Goal: Information Seeking & Learning: Understand process/instructions

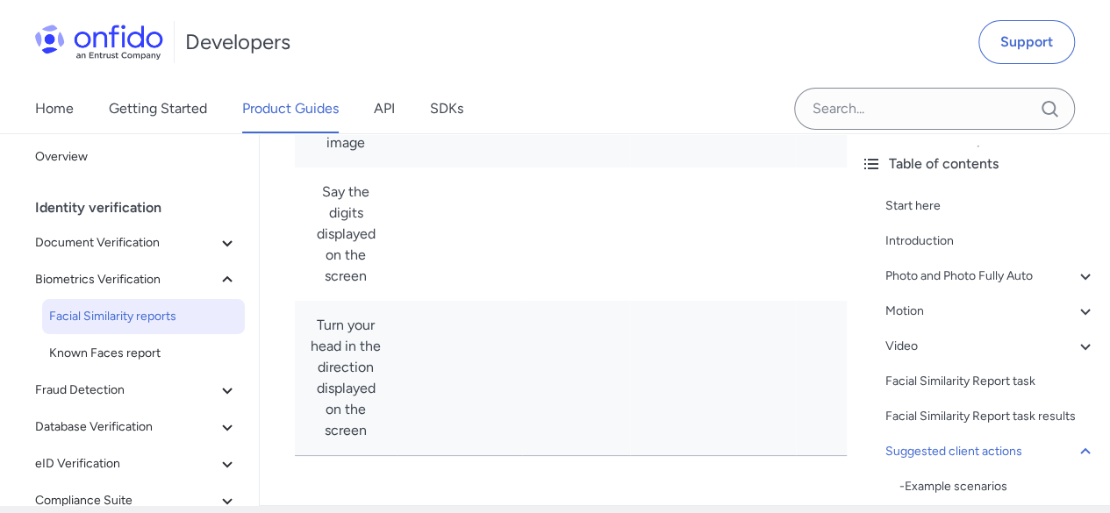
scroll to position [13161, 0]
click at [217, 379] on icon at bounding box center [227, 389] width 21 height 21
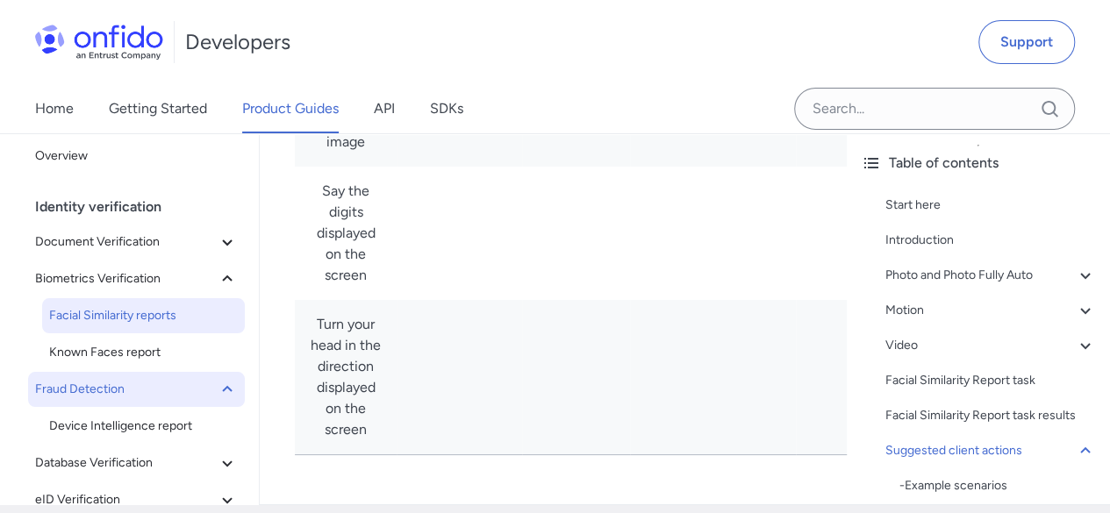
click at [222, 385] on icon at bounding box center [227, 388] width 10 height 6
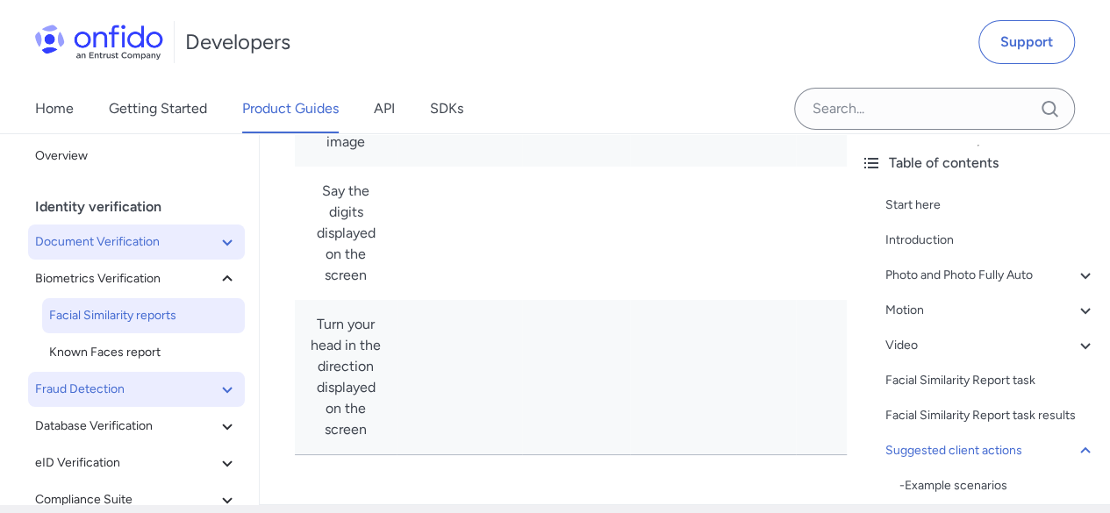
click at [223, 232] on icon at bounding box center [227, 242] width 21 height 21
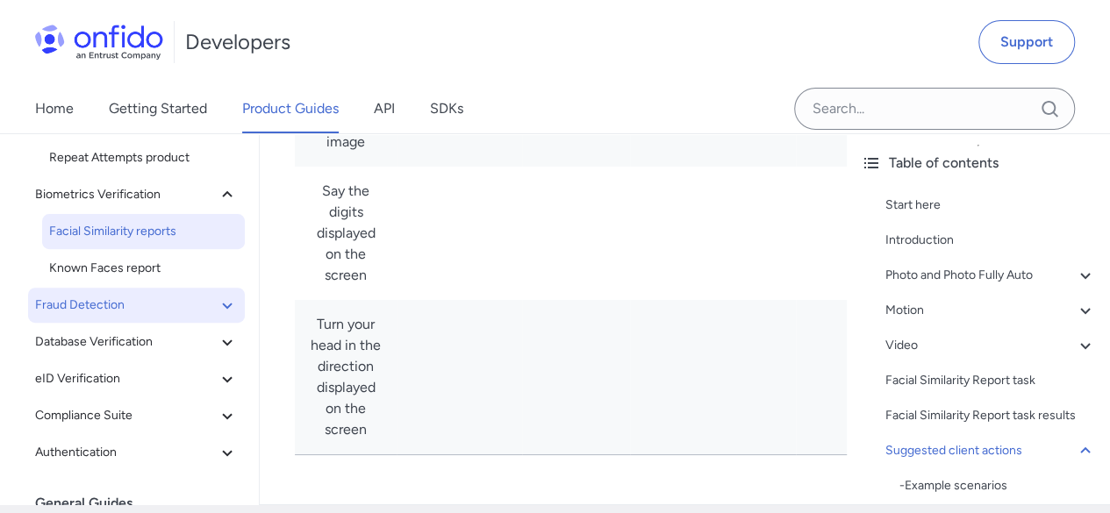
scroll to position [351, 0]
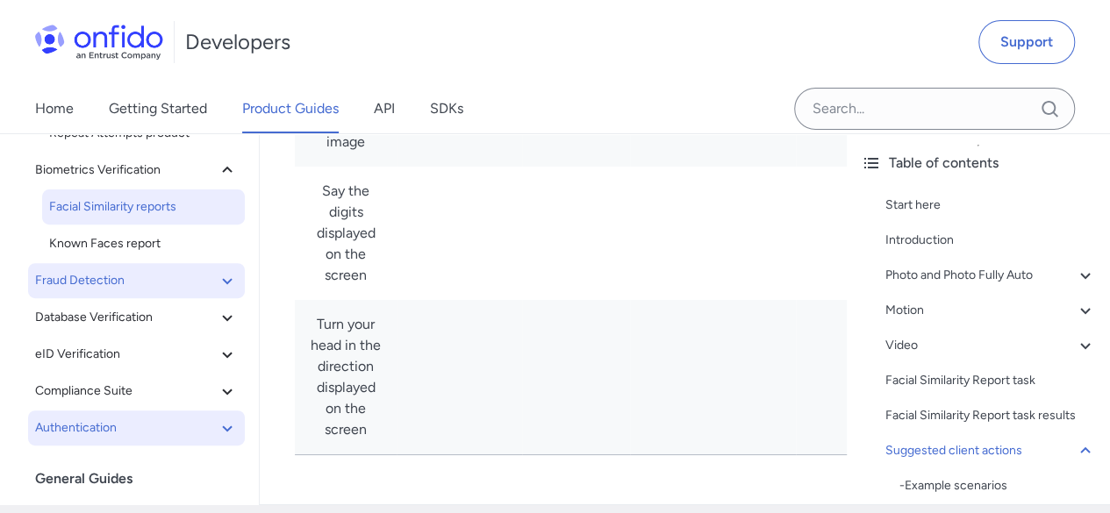
click at [217, 418] on icon at bounding box center [227, 428] width 21 height 21
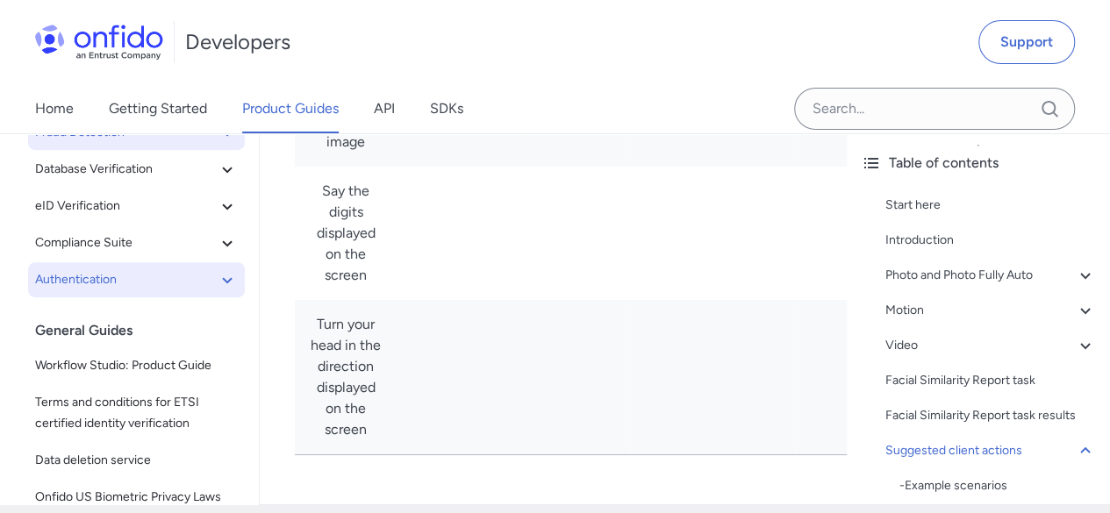
scroll to position [526, 0]
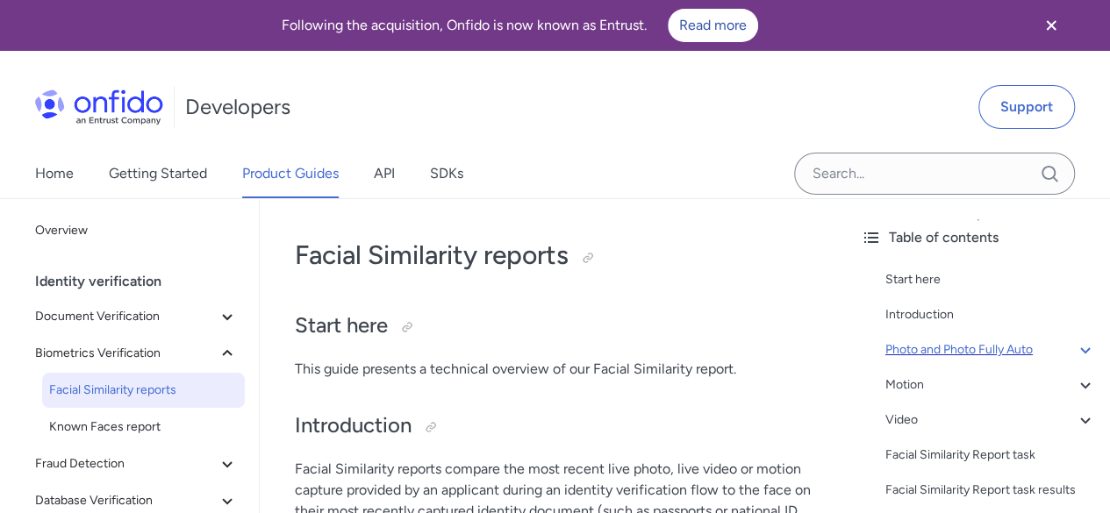
click at [1014, 348] on div "Photo and Photo Fully Auto" at bounding box center [990, 350] width 211 height 21
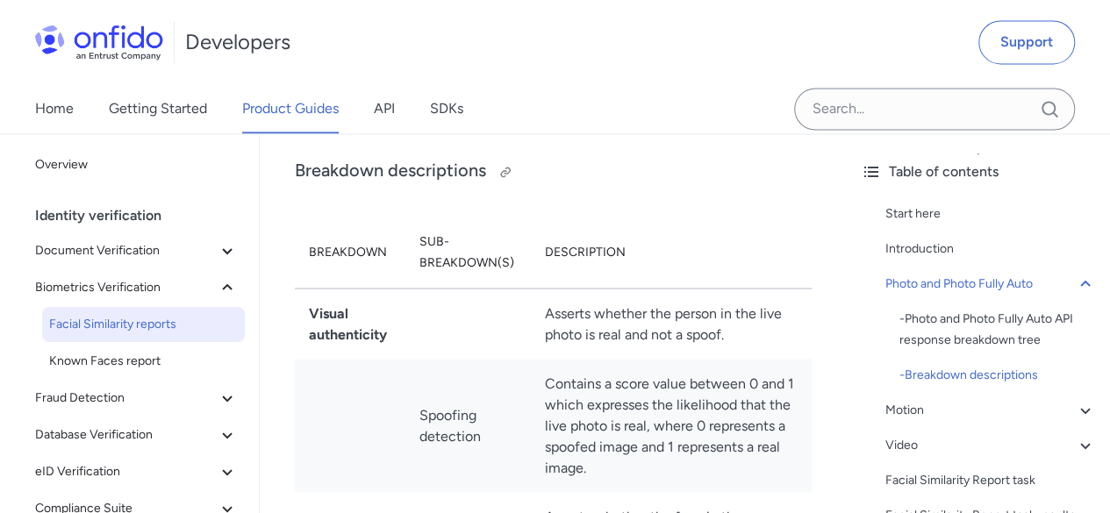
scroll to position [1469, 0]
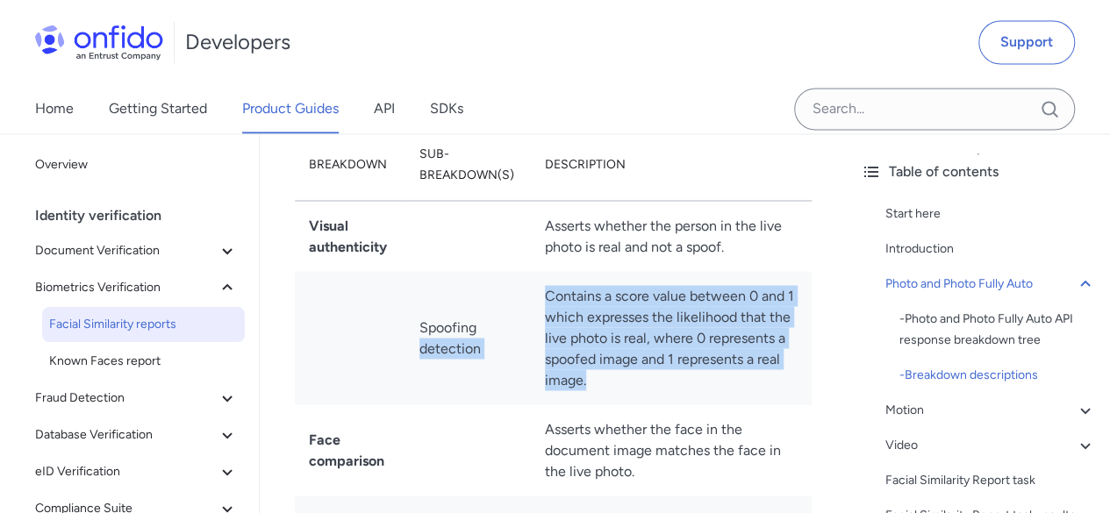
drag, startPoint x: 605, startPoint y: 383, endPoint x: 518, endPoint y: 294, distance: 125.3
click at [518, 294] on tr "Spoofing detection Contains a score value between 0 and 1 which expresses the l…" at bounding box center [553, 337] width 517 height 133
click at [488, 333] on td "Spoofing detection" at bounding box center [467, 337] width 125 height 133
